Goal: Task Accomplishment & Management: Complete application form

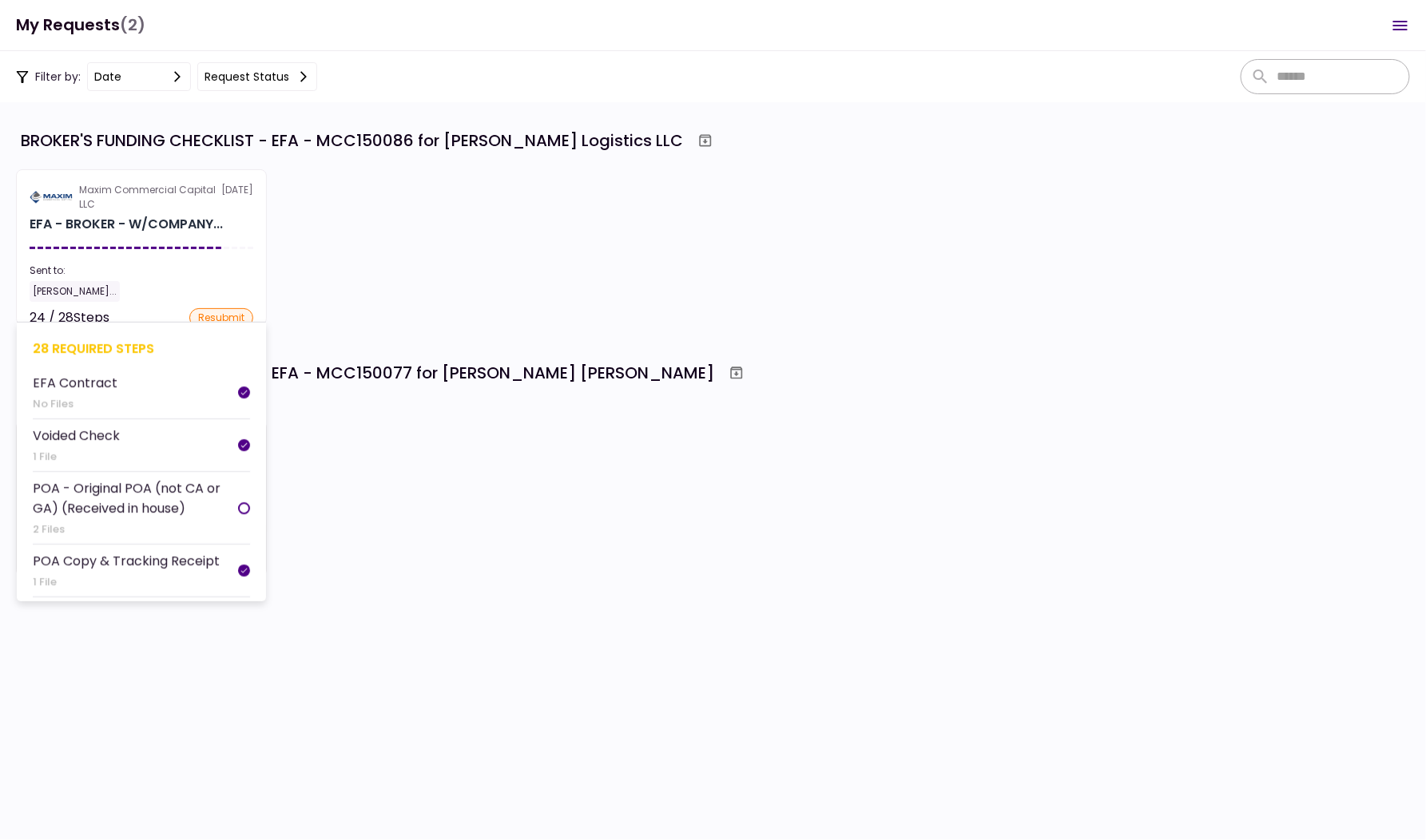
click at [186, 218] on section "Maxim Commercial Capital LLC [DATE] EFA - BROKER - W/COMPANY... Sent to: [PERSO…" at bounding box center [141, 247] width 251 height 156
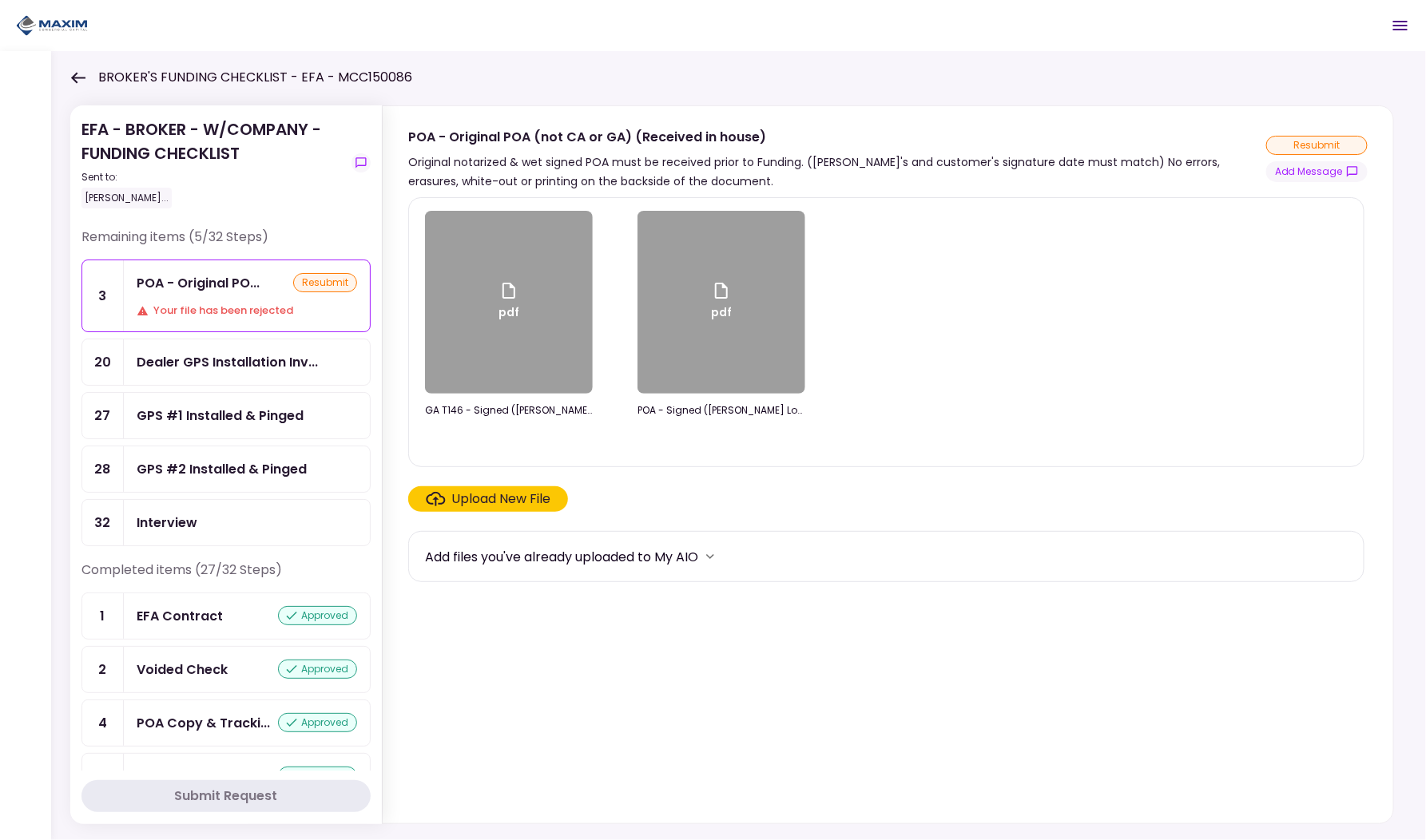
click at [497, 489] on div "Upload New File" at bounding box center [501, 499] width 99 height 19
click at [0, 0] on input "Upload New File" at bounding box center [0, 0] width 0 height 0
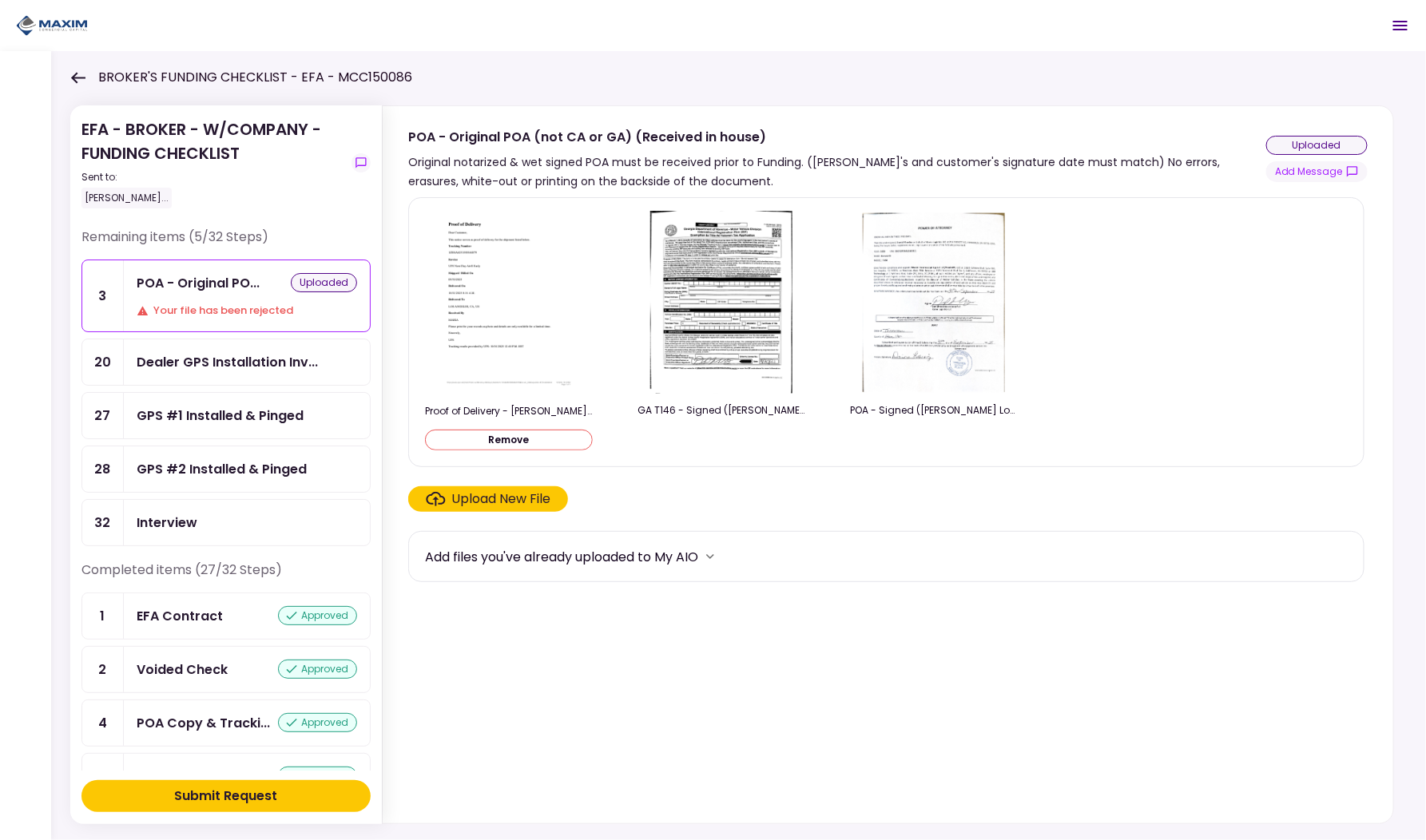
click at [252, 801] on div "Submit Request" at bounding box center [226, 796] width 103 height 19
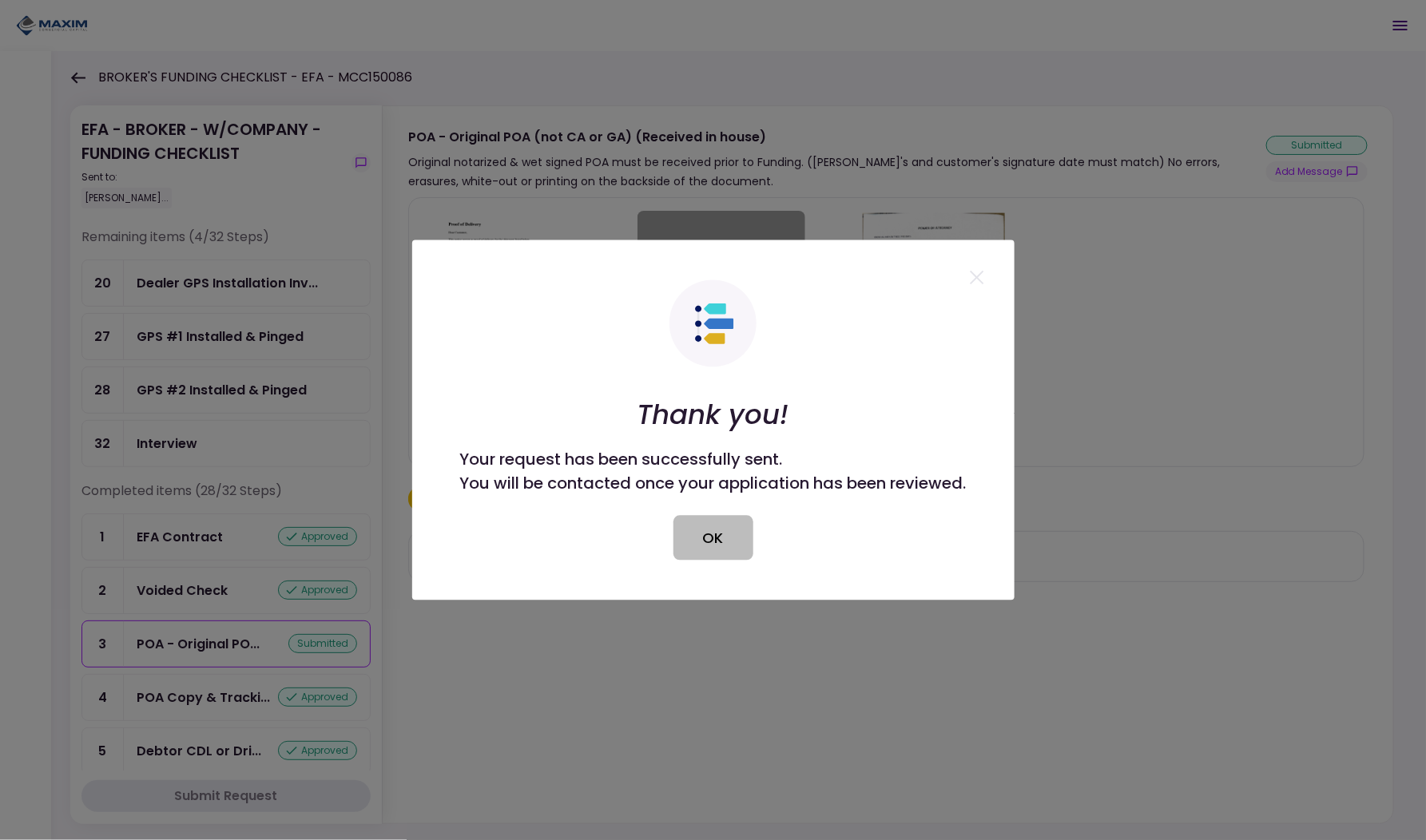
click at [712, 527] on button "OK" at bounding box center [713, 538] width 80 height 45
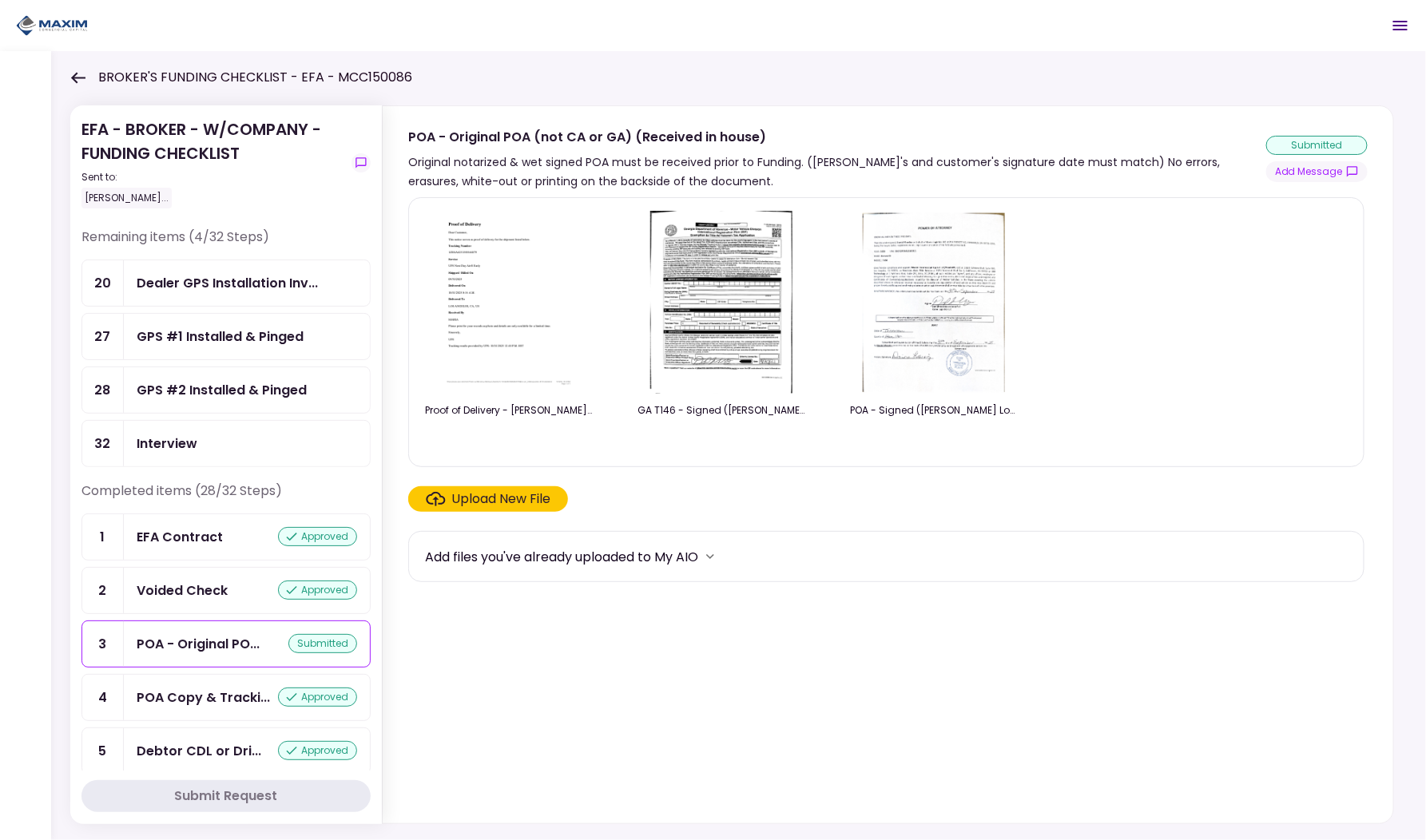
click at [79, 80] on icon at bounding box center [77, 78] width 15 height 12
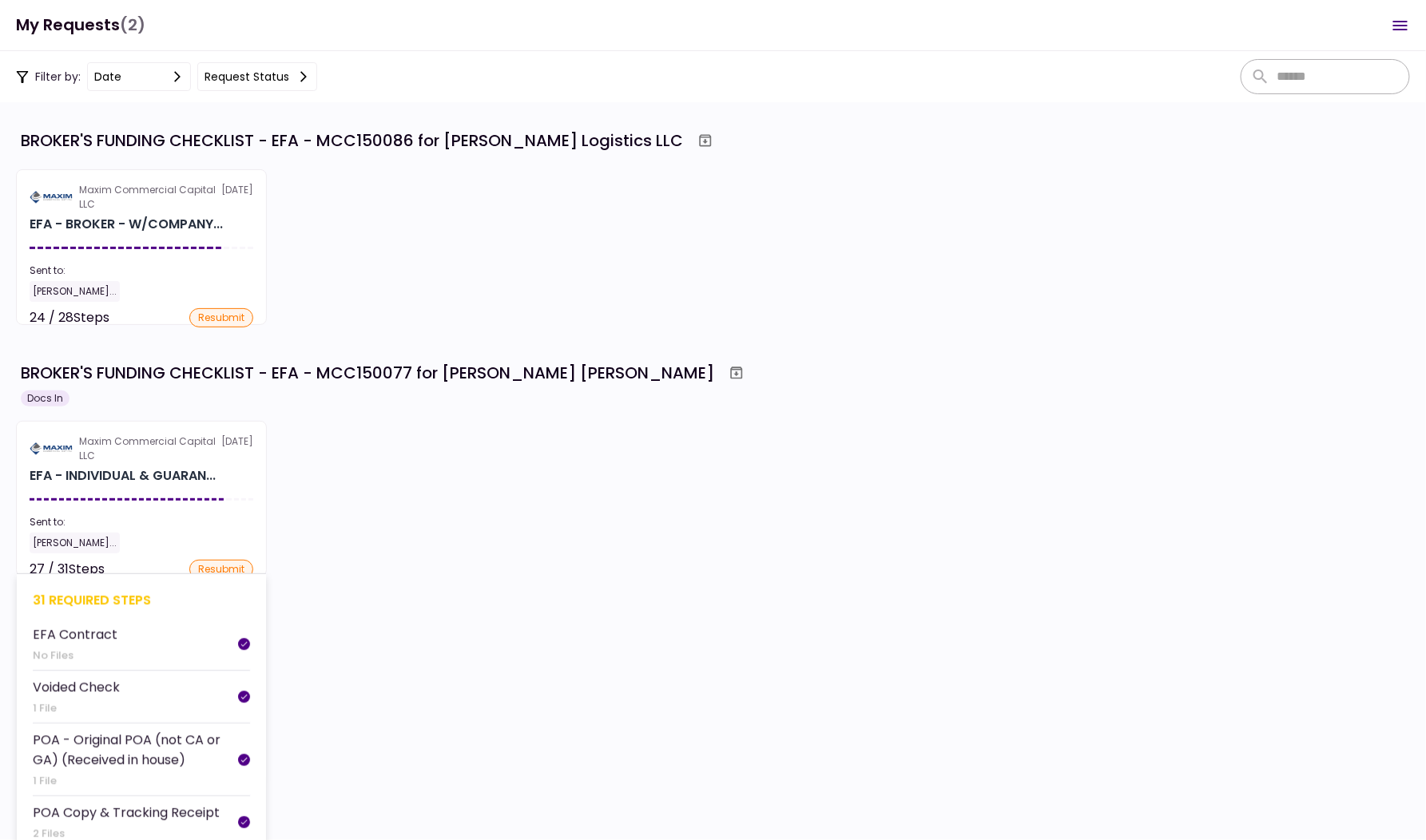
click at [219, 455] on div "Maxim Commercial Capital LLC" at bounding box center [150, 448] width 142 height 29
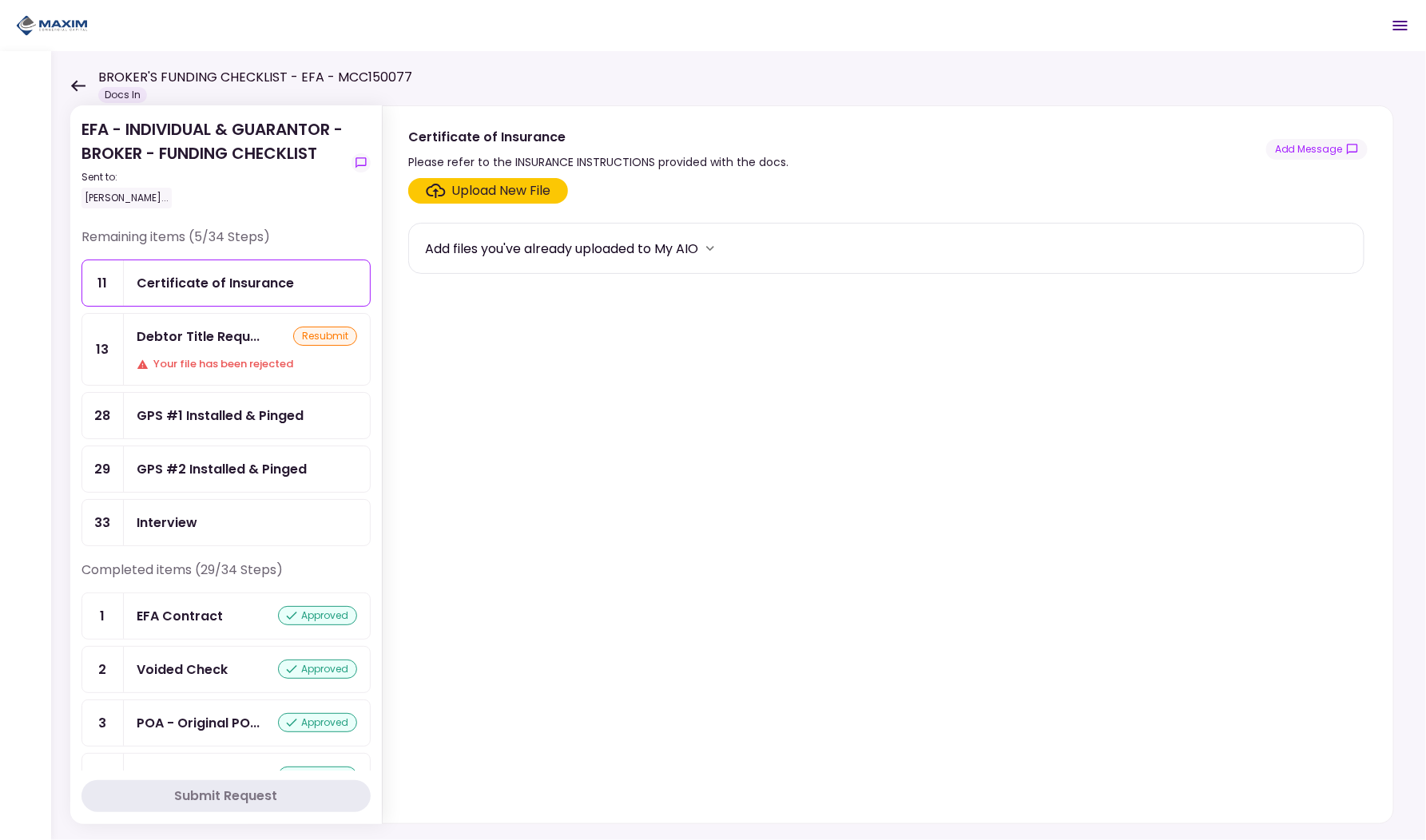
click at [487, 192] on div "Upload New File" at bounding box center [501, 191] width 99 height 19
click at [0, 0] on input "Upload New File" at bounding box center [0, 0] width 0 height 0
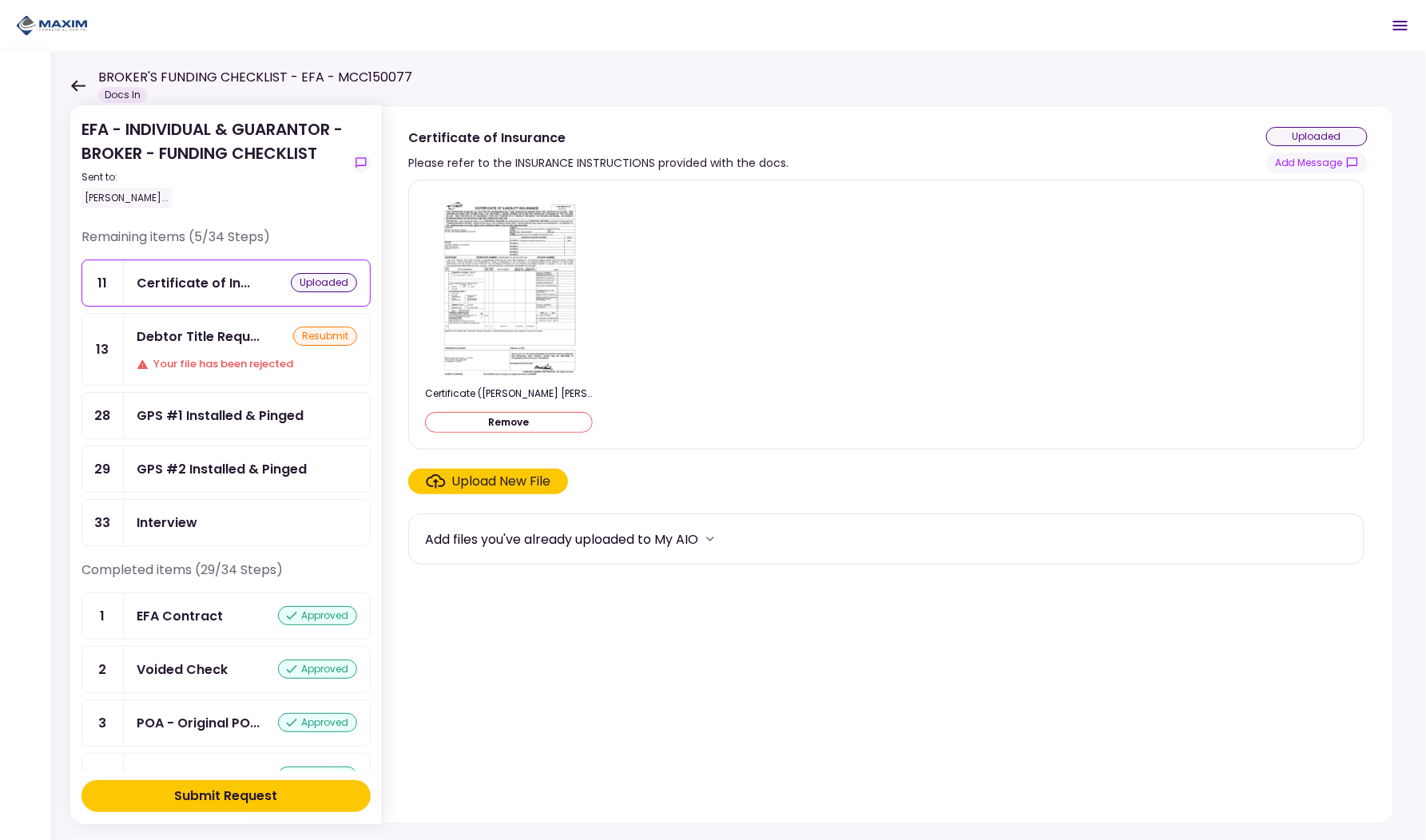
click at [331, 786] on button "Submit Request" at bounding box center [226, 796] width 289 height 32
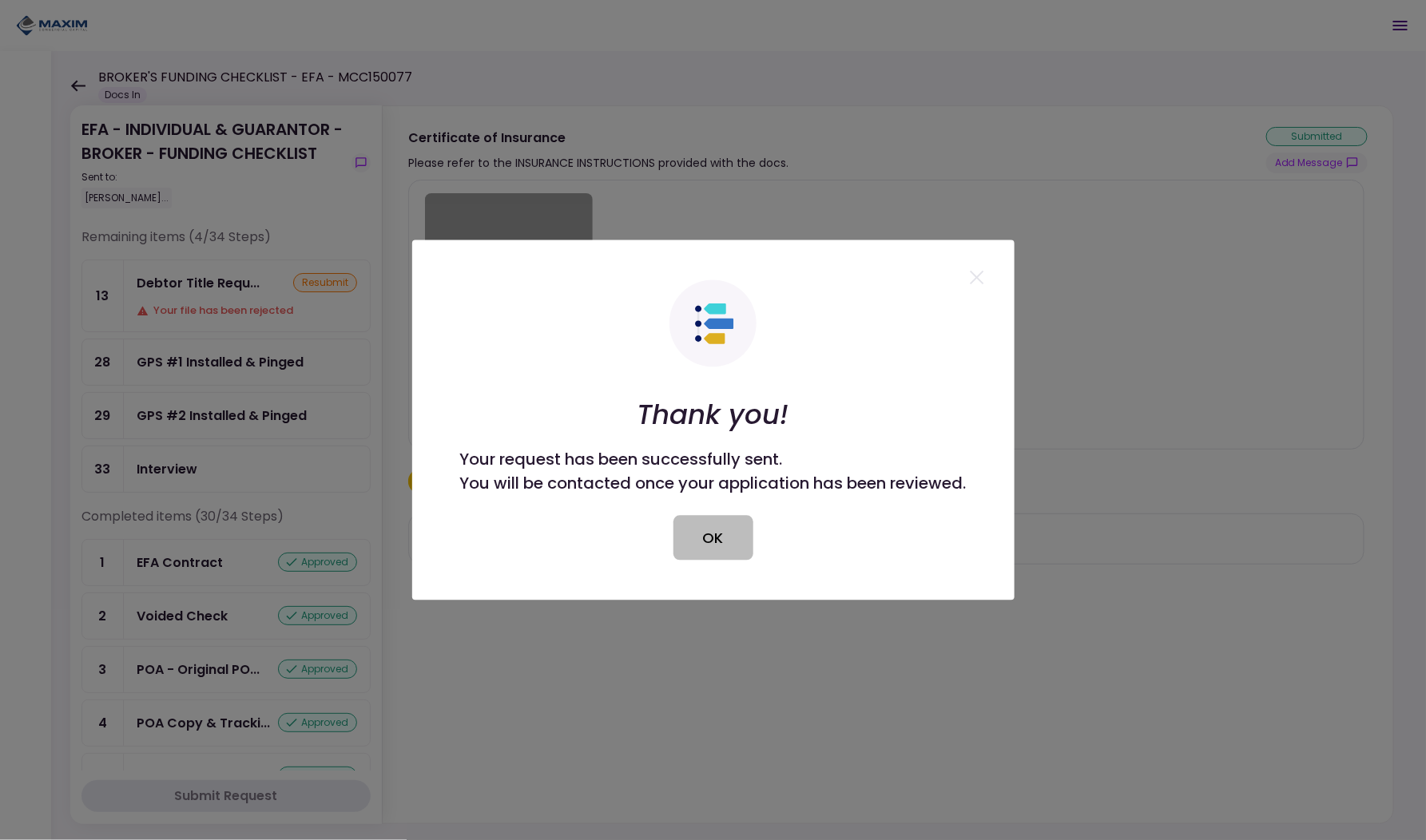
click at [716, 523] on button "OK" at bounding box center [713, 538] width 80 height 45
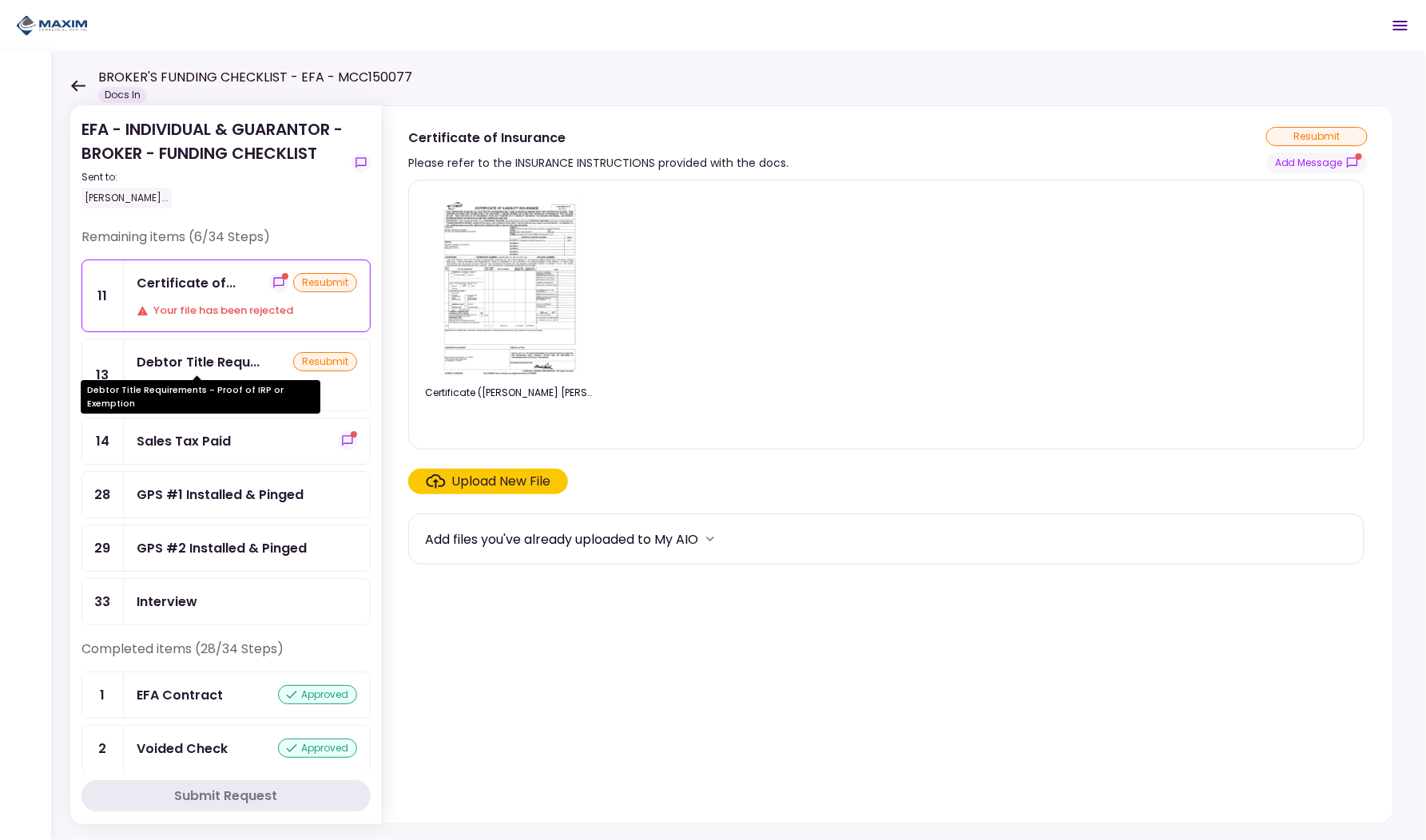
click at [214, 373] on div "Debtor Title Requirements - Proof of IRP or Exemption" at bounding box center [200, 391] width 240 height 45
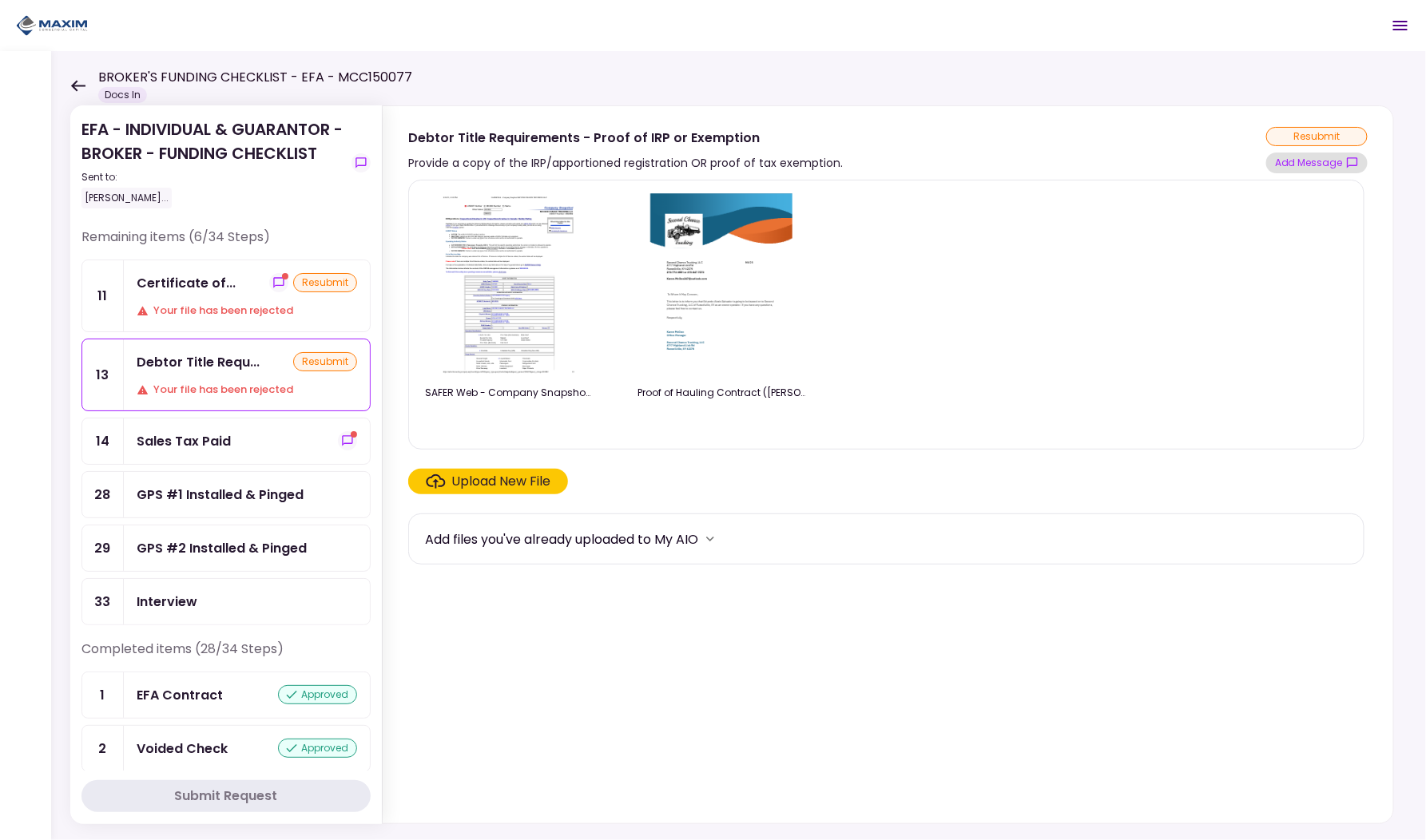
click at [1314, 159] on button "Add Message" at bounding box center [1316, 163] width 101 height 21
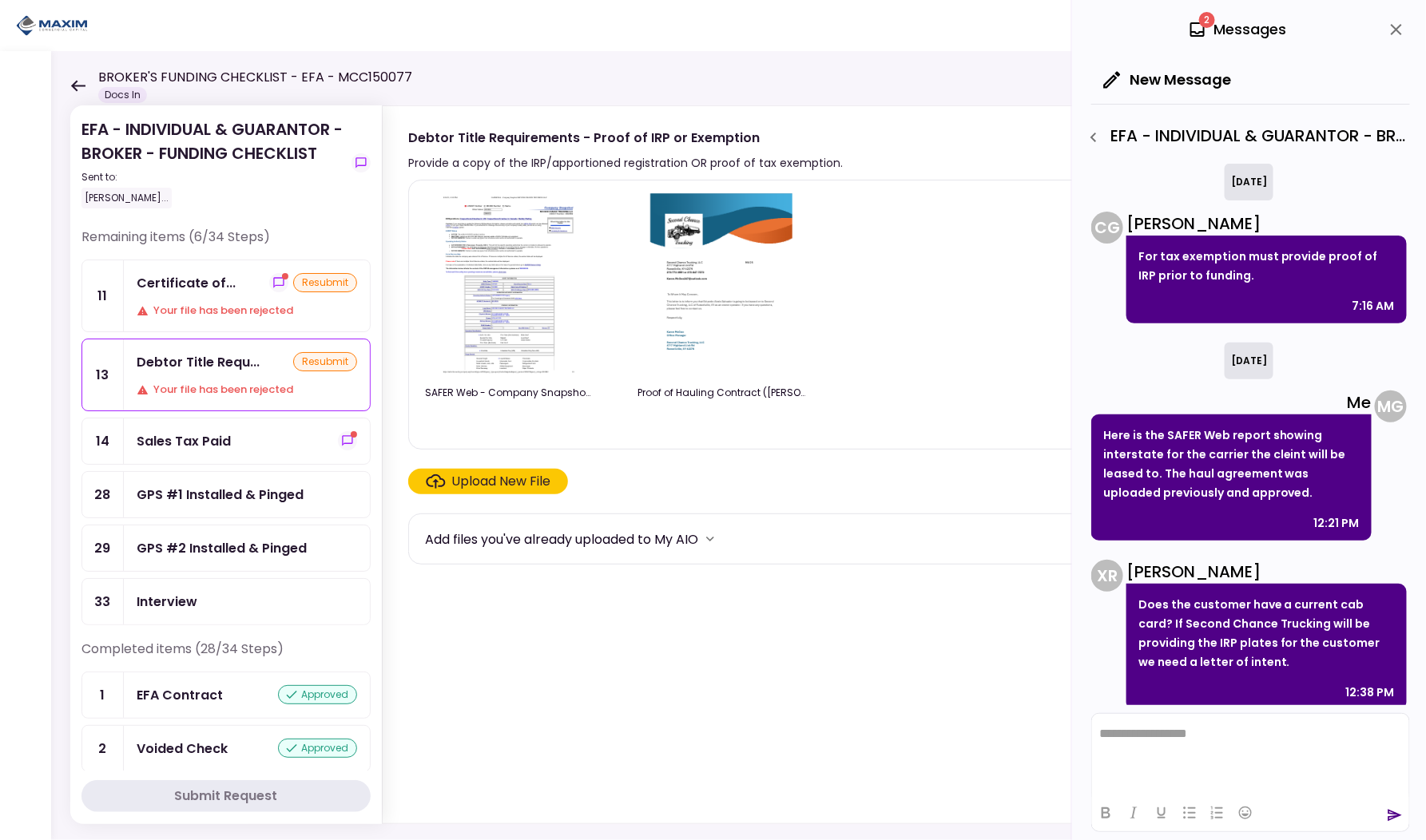
scroll to position [584, 0]
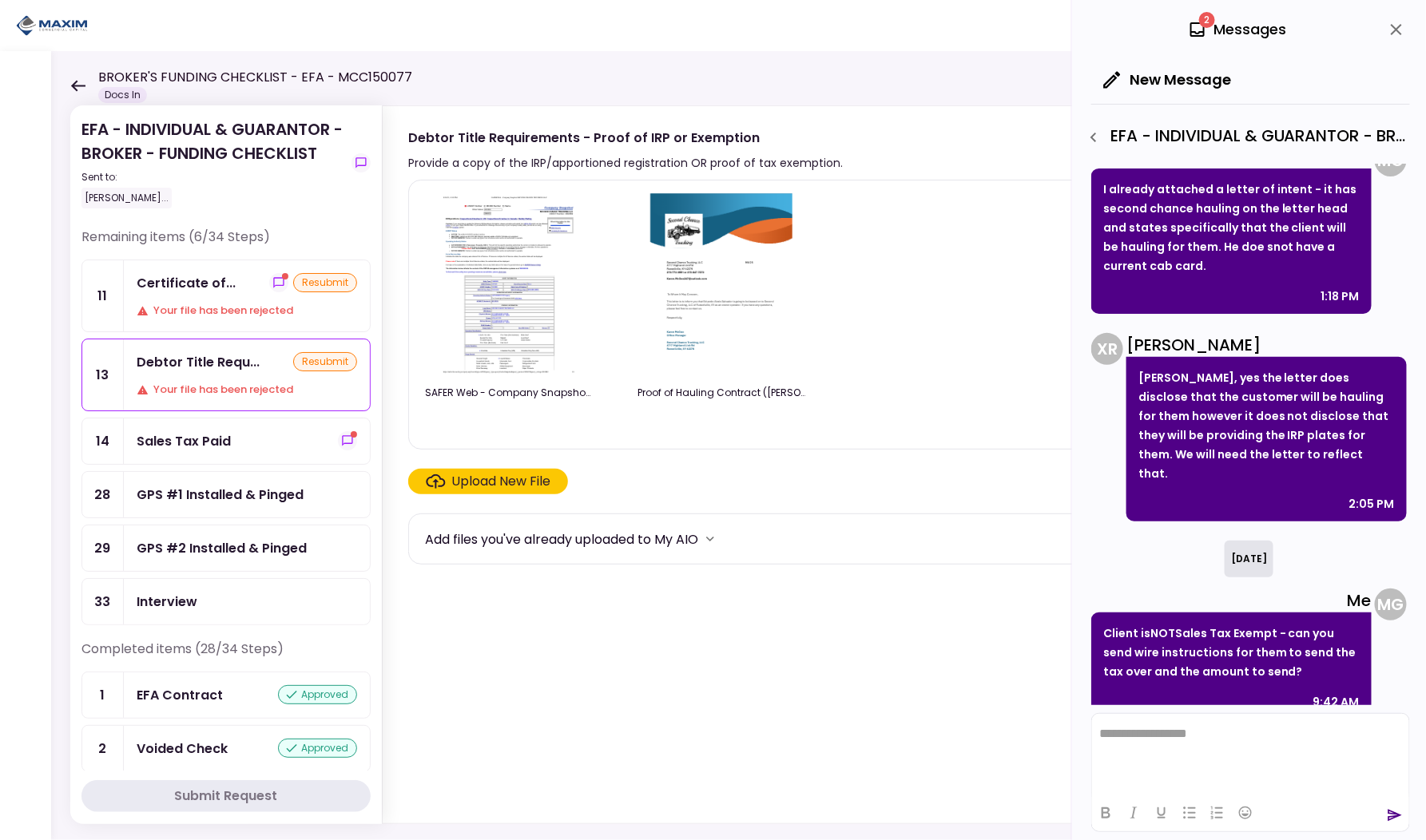
click at [1396, 25] on icon "close" at bounding box center [1397, 30] width 19 height 19
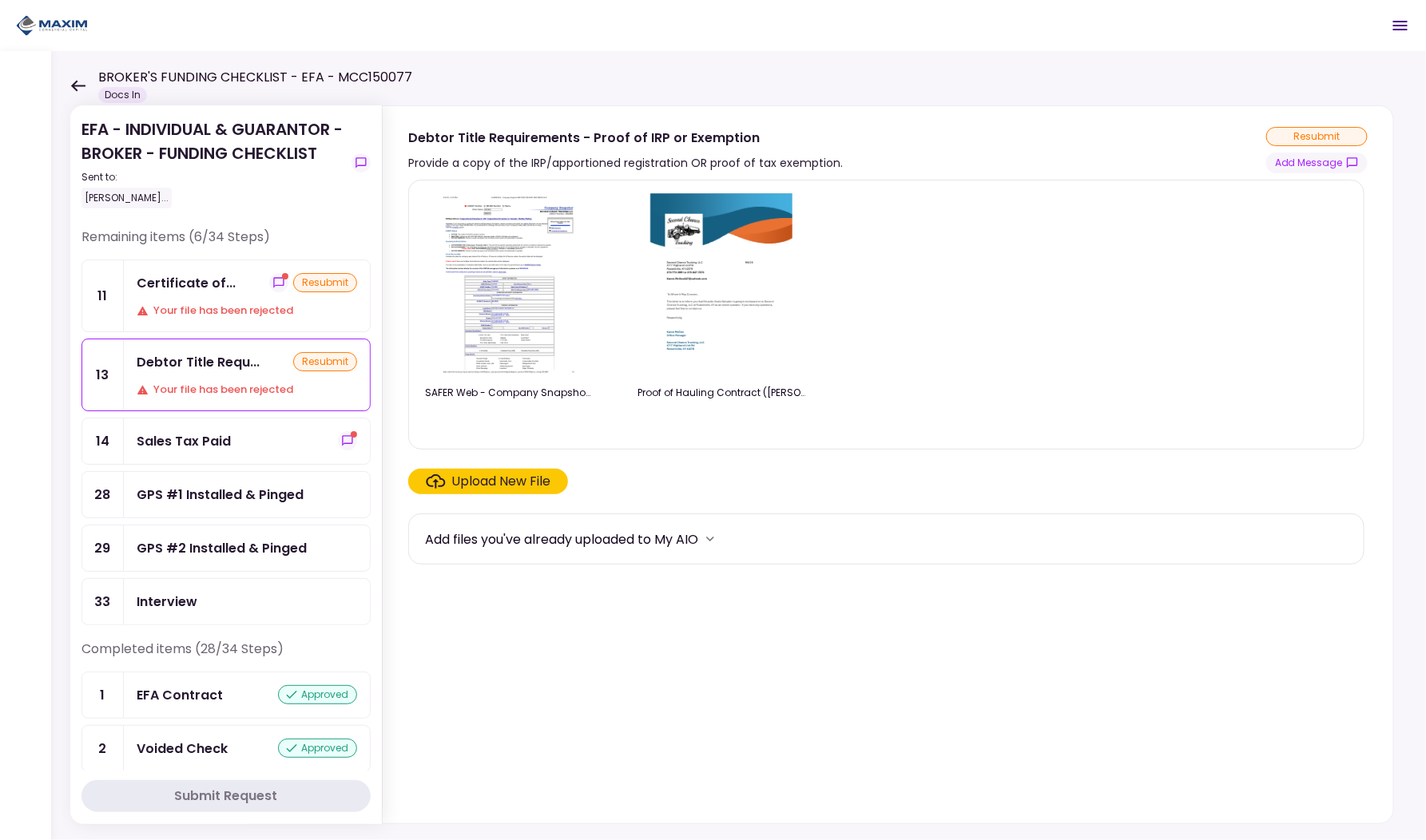
click at [160, 310] on div "Your file has been rejected" at bounding box center [246, 310] width 221 height 16
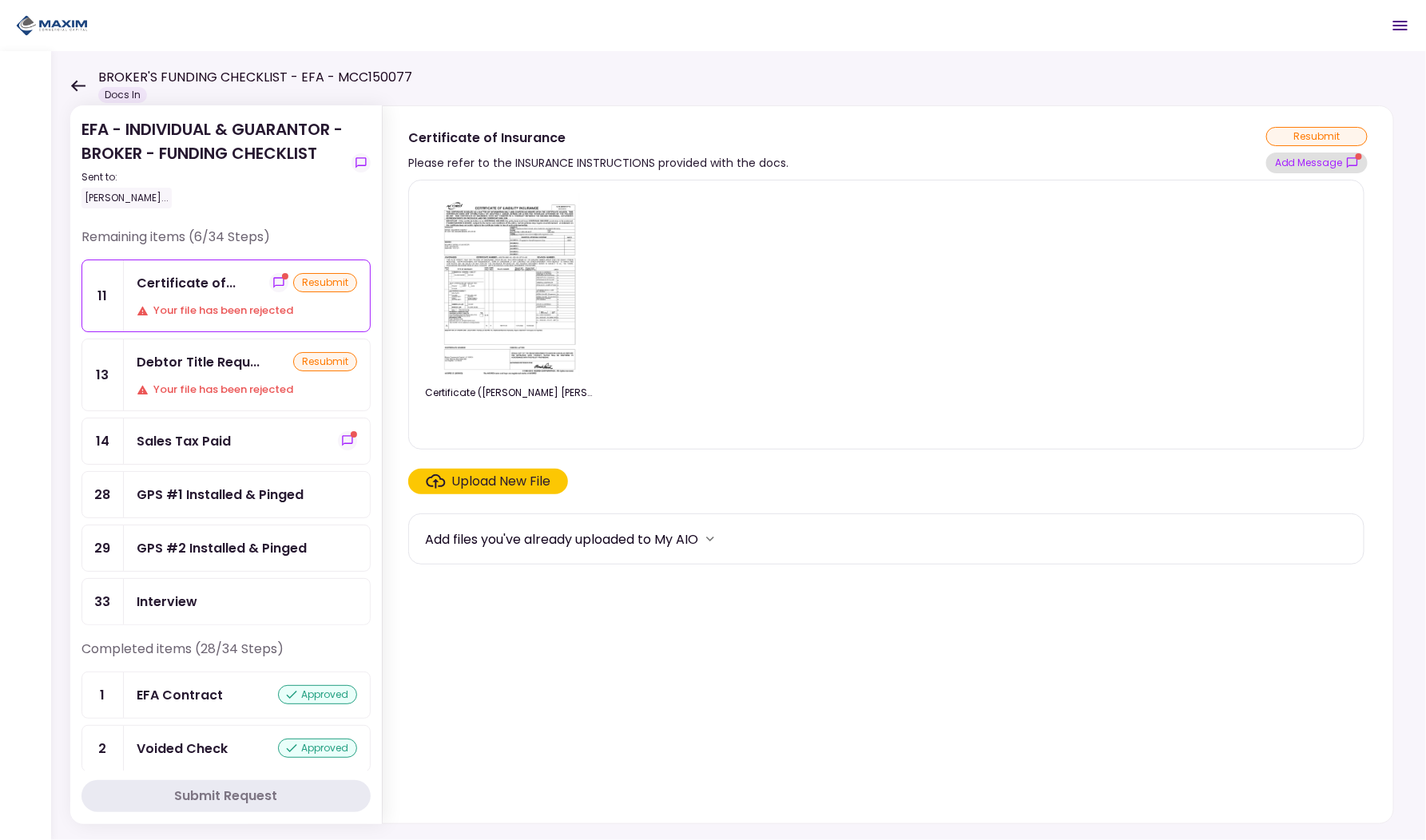
click at [1288, 163] on button "Add Message" at bounding box center [1316, 163] width 101 height 21
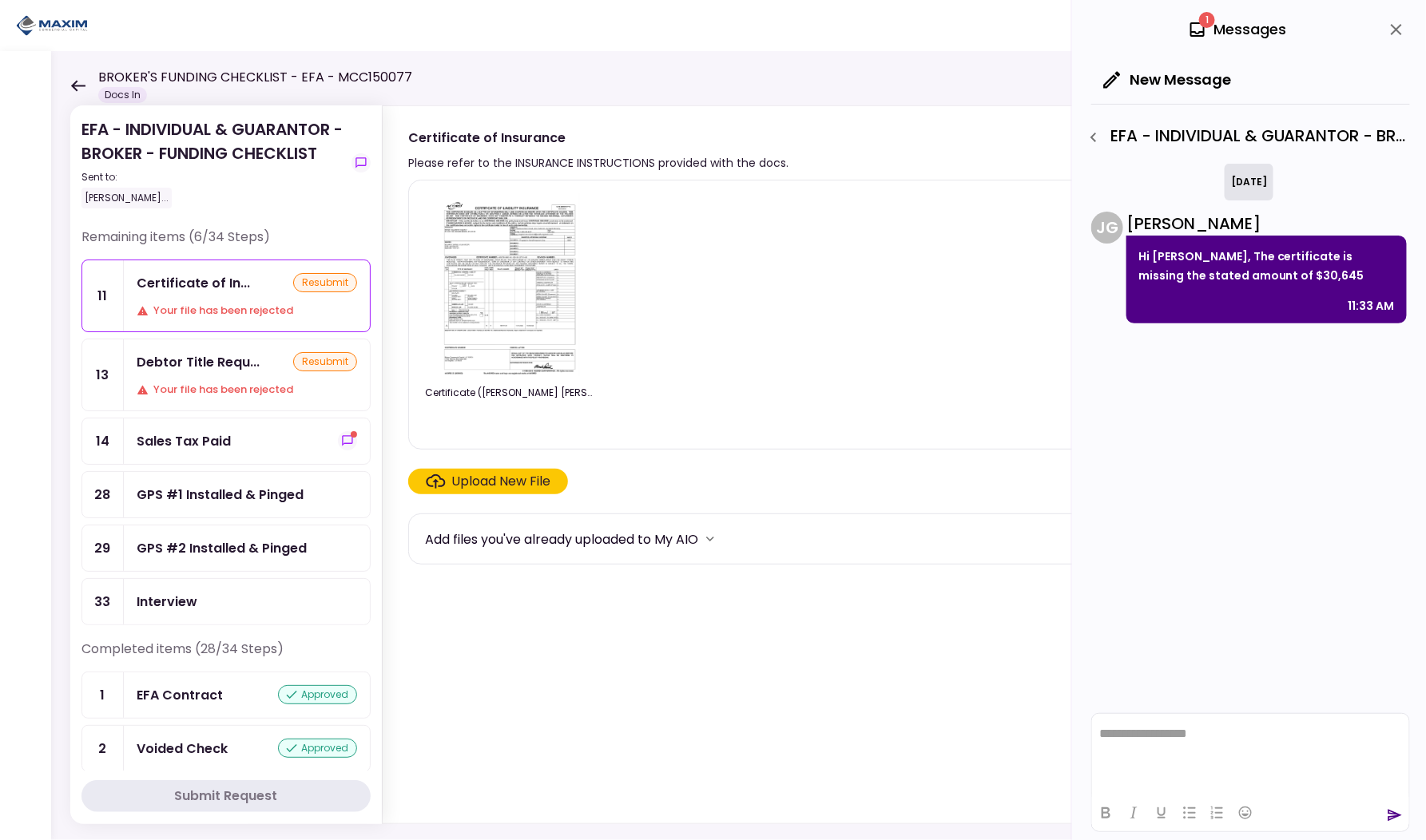
click at [1391, 27] on icon "close" at bounding box center [1397, 30] width 19 height 19
